Goal: Information Seeking & Learning: Learn about a topic

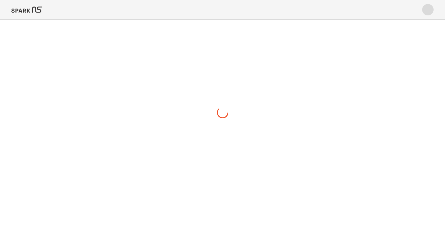
click at [35, 9] on img at bounding box center [26, 10] width 31 height 14
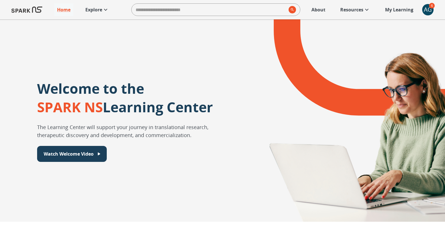
click at [96, 9] on p "Explore" at bounding box center [93, 9] width 17 height 7
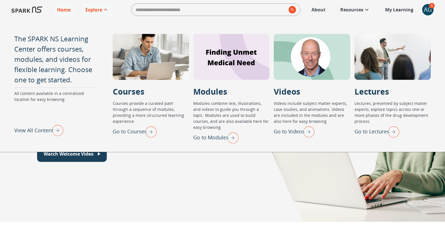
click at [366, 132] on p "Go to Lectures" at bounding box center [371, 132] width 35 height 8
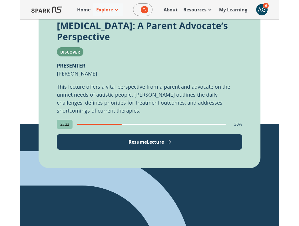
scroll to position [165, 0]
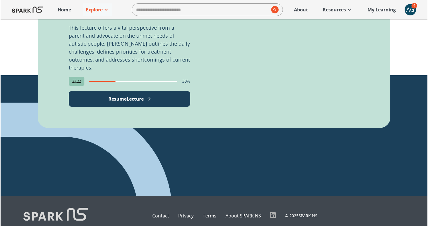
scroll to position [215, 0]
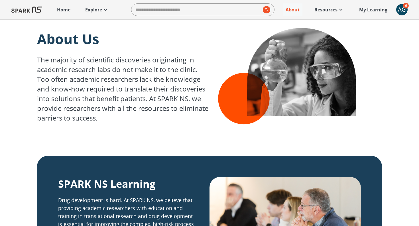
scroll to position [734, 0]
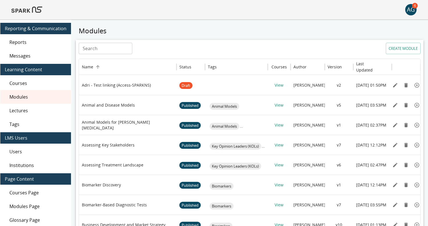
click at [30, 9] on img at bounding box center [26, 10] width 31 height 14
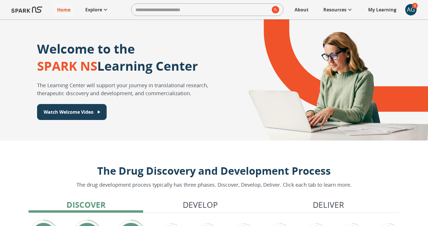
click at [378, 9] on p "My Learning" at bounding box center [382, 9] width 28 height 7
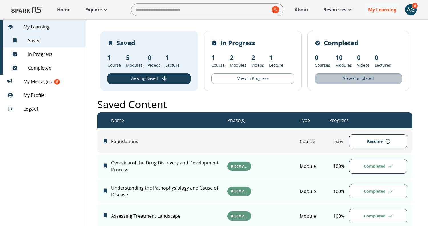
click at [338, 76] on button "View Completed" at bounding box center [358, 78] width 87 height 11
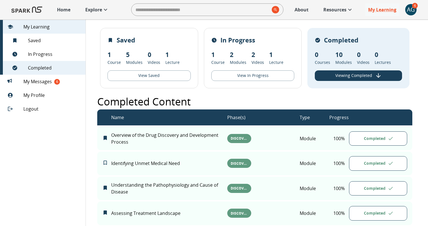
scroll to position [2, 0]
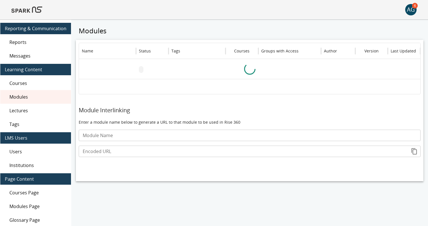
click at [27, 12] on img at bounding box center [26, 10] width 31 height 14
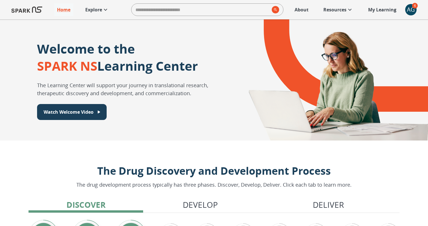
click at [98, 10] on p "Explore" at bounding box center [93, 9] width 17 height 7
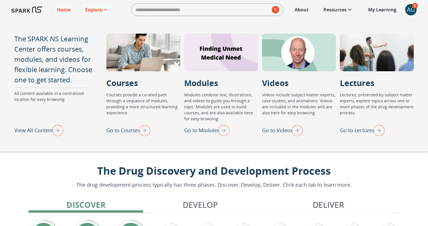
click at [199, 130] on p "Go to Modules" at bounding box center [201, 131] width 35 height 8
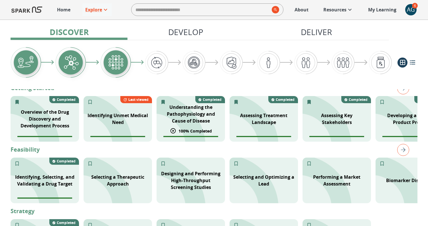
scroll to position [141, 0]
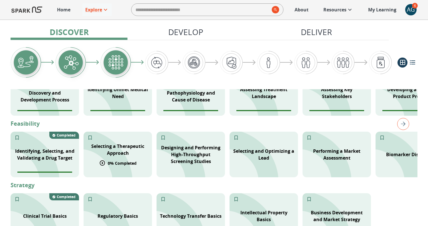
click at [119, 152] on p "Selecting a Therapeutic Approach" at bounding box center [118, 150] width 62 height 14
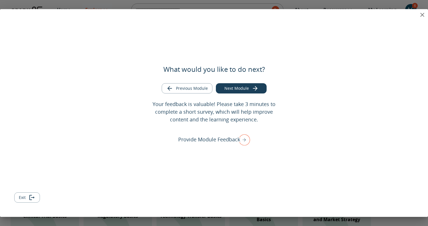
click at [424, 13] on icon "close" at bounding box center [422, 14] width 7 height 7
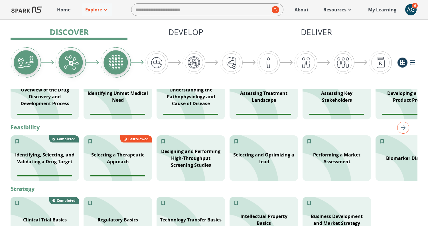
scroll to position [148, 0]
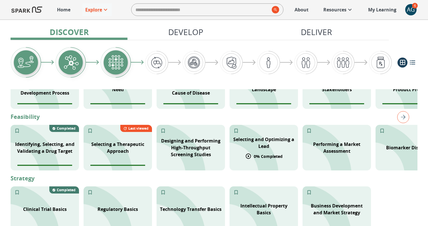
click at [259, 142] on p "Selecting and Optimizing a Lead" at bounding box center [264, 143] width 62 height 14
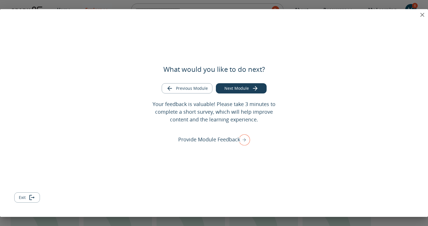
click at [235, 88] on button "Next Module" at bounding box center [241, 88] width 51 height 11
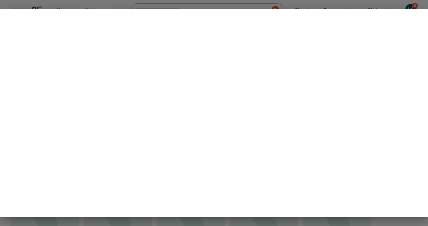
click at [336, 5] on div at bounding box center [214, 113] width 428 height 226
click at [415, 5] on div at bounding box center [214, 113] width 428 height 226
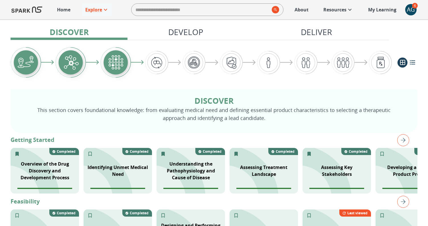
scroll to position [123, 0]
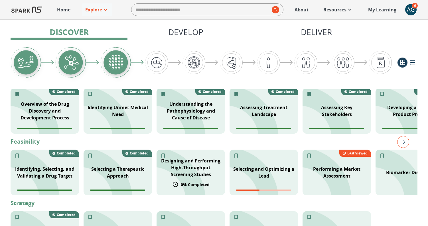
click at [191, 174] on p "Designing and Performing High-Throughput Screening Studies" at bounding box center [191, 168] width 62 height 21
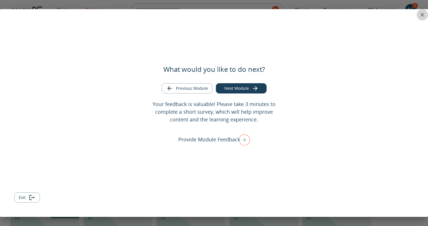
click at [421, 14] on icon "close" at bounding box center [423, 15] width 4 height 4
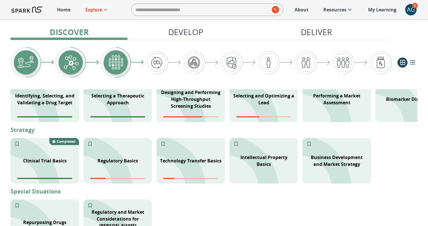
scroll to position [198, 0]
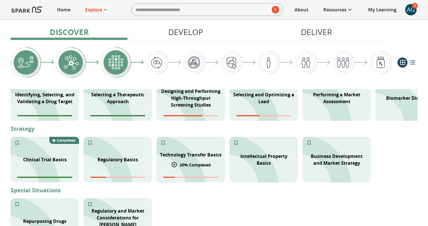
click at [188, 156] on p "Technology Transfer Basics" at bounding box center [191, 155] width 62 height 7
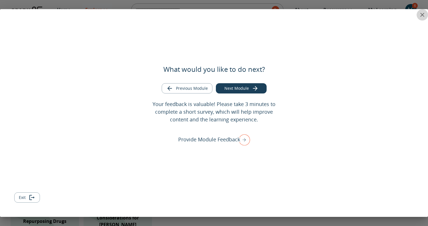
click at [423, 13] on icon "close" at bounding box center [422, 14] width 7 height 7
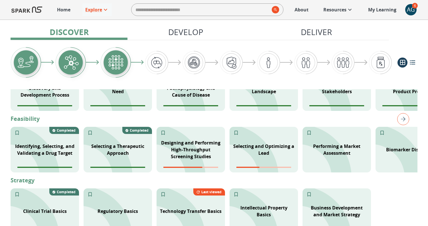
scroll to position [108, 0]
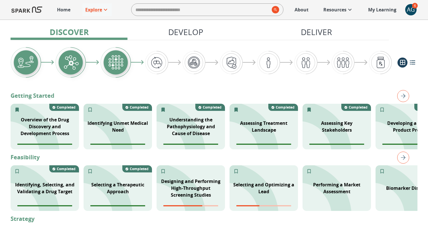
click at [379, 11] on p "My Learning" at bounding box center [382, 9] width 28 height 7
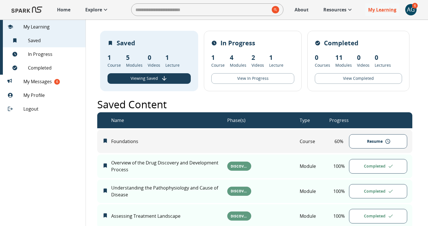
click at [249, 80] on button "View In Progress" at bounding box center [252, 78] width 83 height 11
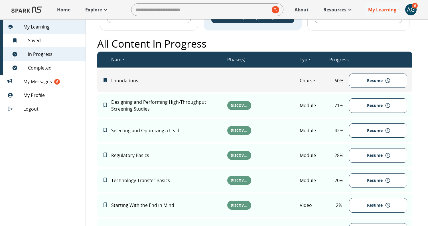
scroll to position [74, 0]
